Goal: Task Accomplishment & Management: Manage account settings

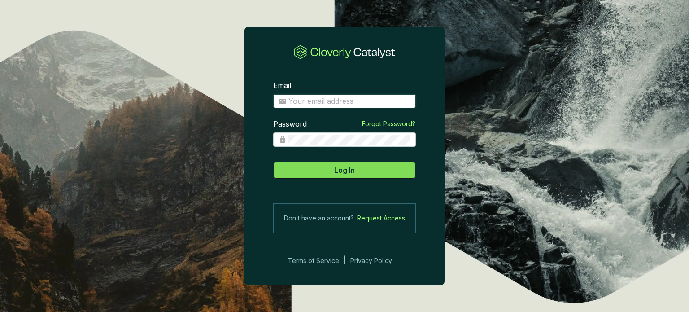
type input "[PERSON_NAME][EMAIL_ADDRESS][DOMAIN_NAME]"
click at [364, 170] on button "Log In" at bounding box center [344, 170] width 143 height 18
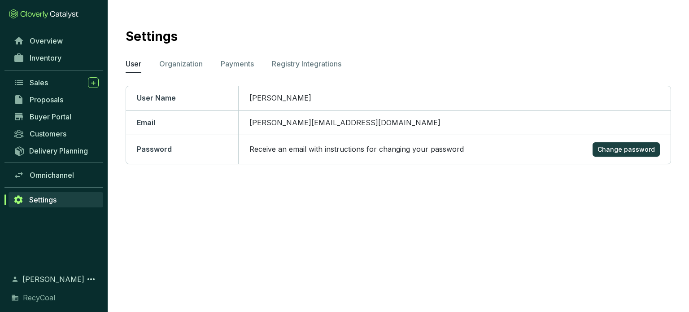
click at [59, 202] on link "Settings" at bounding box center [56, 199] width 95 height 15
click at [57, 175] on span "Omnichannel" at bounding box center [52, 175] width 44 height 9
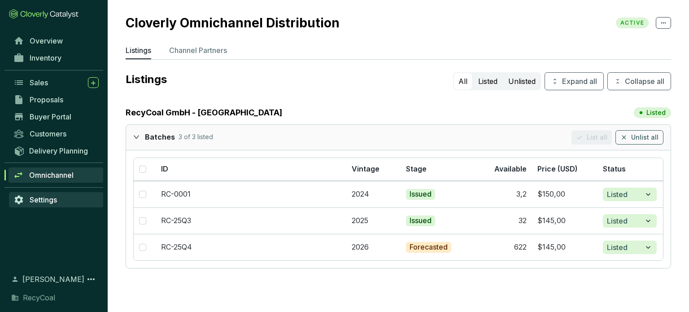
click at [57, 195] on link "Settings" at bounding box center [56, 199] width 94 height 15
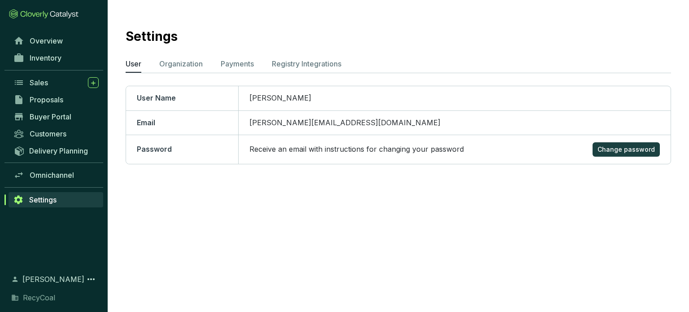
click at [56, 295] on div "RecyCoal" at bounding box center [54, 297] width 90 height 11
click at [302, 65] on p "Registry Integrations" at bounding box center [307, 63] width 70 height 11
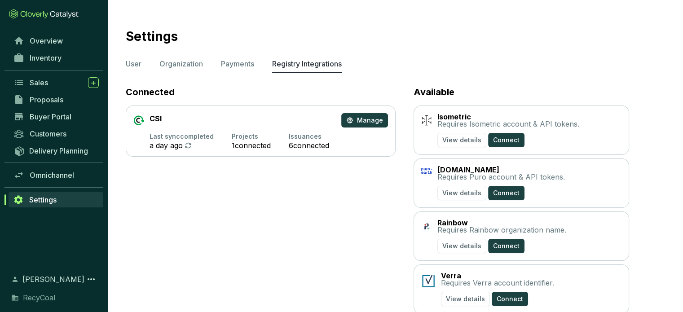
scroll to position [24, 0]
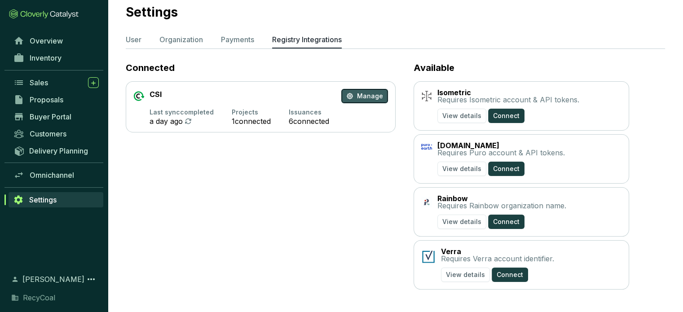
click at [355, 95] on button "Manage" at bounding box center [364, 96] width 47 height 14
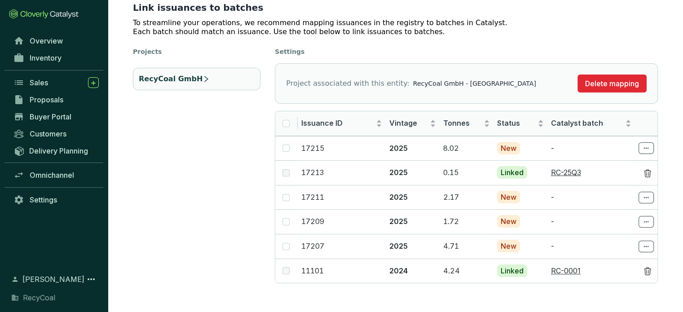
scroll to position [73, 0]
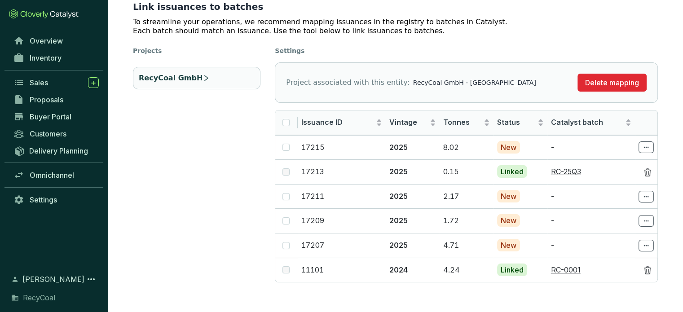
click at [235, 198] on section "Projects RecyCoal GmbH" at bounding box center [196, 164] width 127 height 236
click at [37, 53] on span "Inventory" at bounding box center [46, 57] width 32 height 9
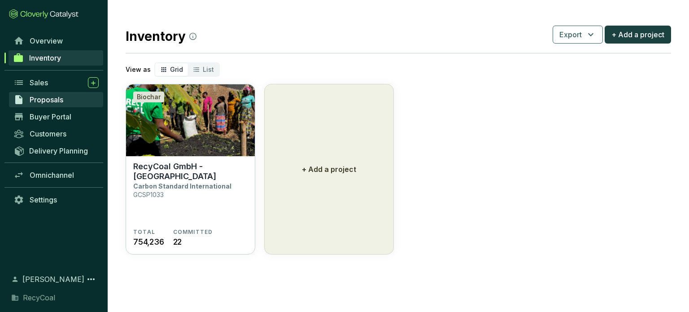
click at [36, 101] on span "Proposals" at bounding box center [47, 99] width 34 height 9
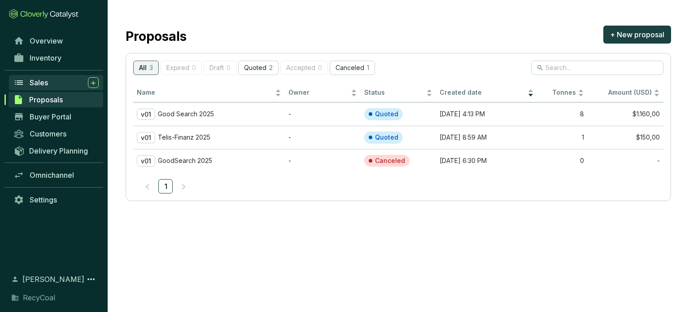
click at [47, 83] on span "Sales" at bounding box center [39, 82] width 18 height 9
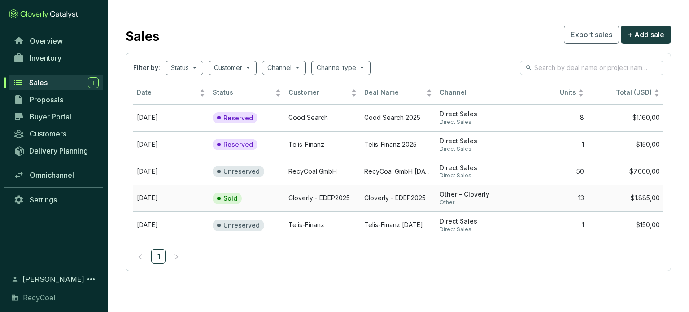
click at [254, 194] on section "Sold" at bounding box center [240, 199] width 55 height 12
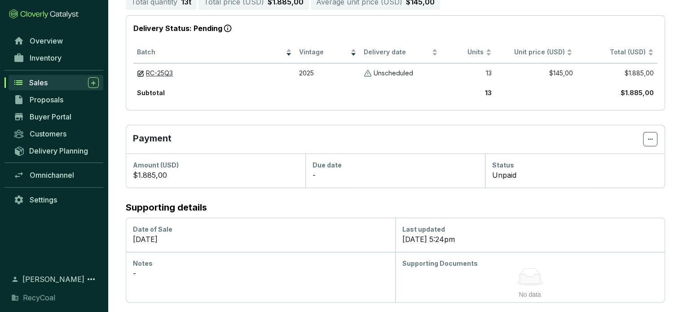
scroll to position [111, 0]
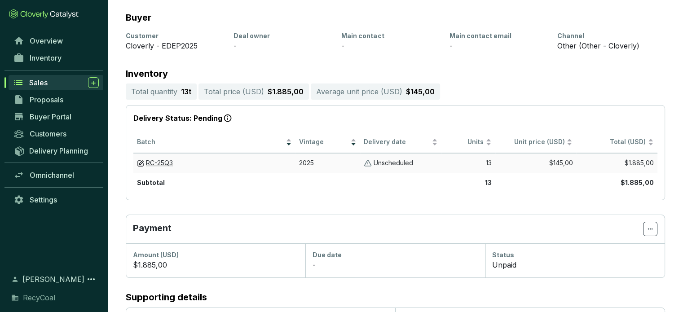
click at [400, 160] on p "Unscheduled" at bounding box center [392, 163] width 39 height 9
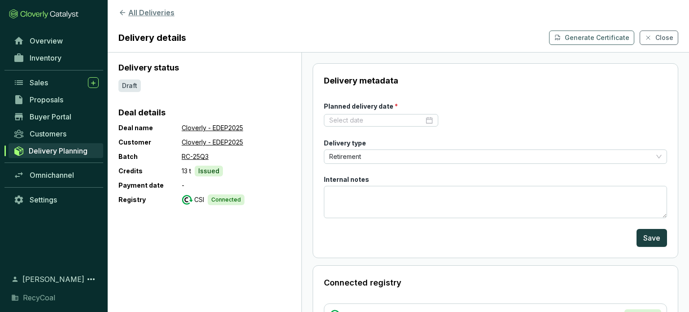
click at [123, 16] on icon at bounding box center [122, 13] width 8 height 8
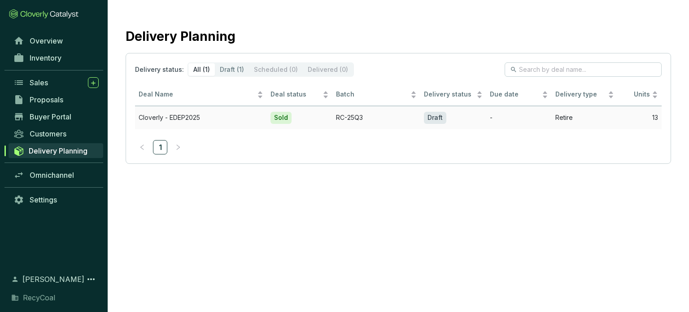
click at [362, 116] on td "RC-25Q3" at bounding box center [377, 117] width 88 height 23
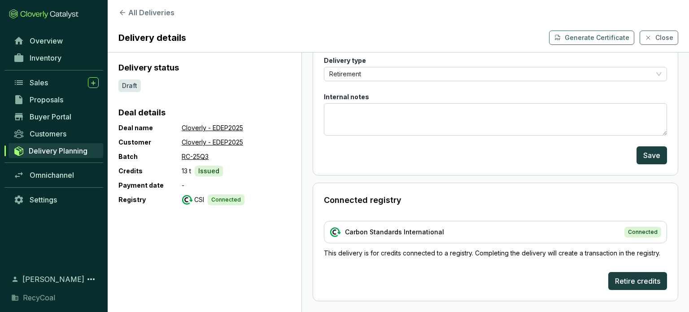
scroll to position [90, 0]
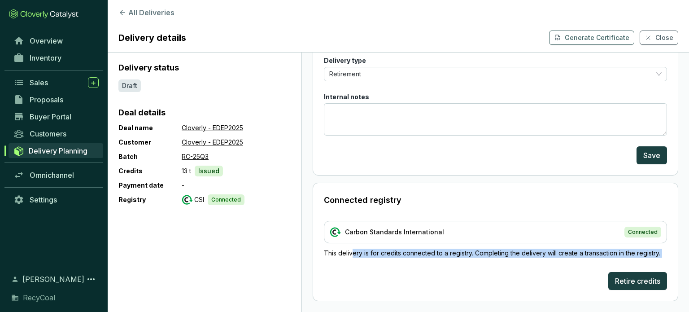
drag, startPoint x: 352, startPoint y: 242, endPoint x: 540, endPoint y: 268, distance: 189.8
click at [540, 268] on div "Connected registry Carbon Standards International Connected This delivery is fo…" at bounding box center [496, 242] width 366 height 118
click at [546, 267] on div "Connected registry Carbon Standards International Connected This delivery is fo…" at bounding box center [496, 242] width 366 height 118
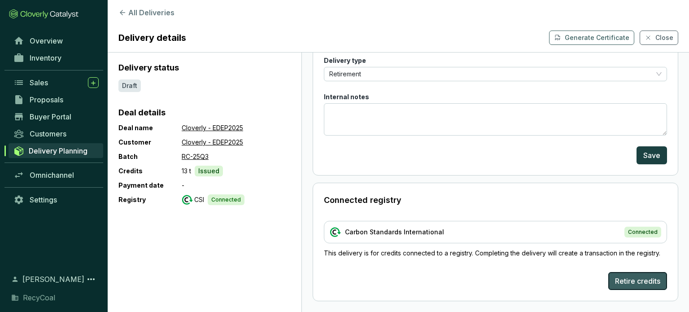
click at [632, 280] on span "Retire credits" at bounding box center [637, 281] width 45 height 11
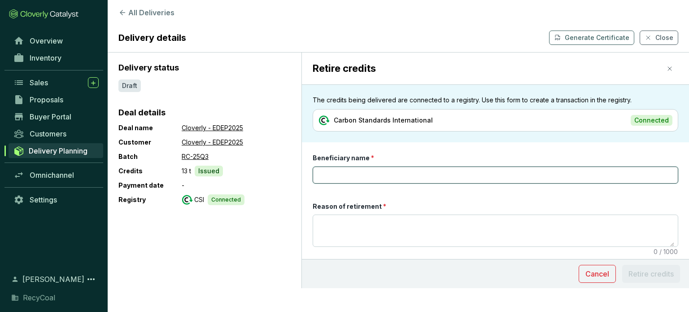
click at [416, 170] on input "Beneficiary name *" at bounding box center [496, 174] width 366 height 17
click at [666, 71] on icon "button" at bounding box center [669, 68] width 7 height 7
